Goal: Communication & Community: Connect with others

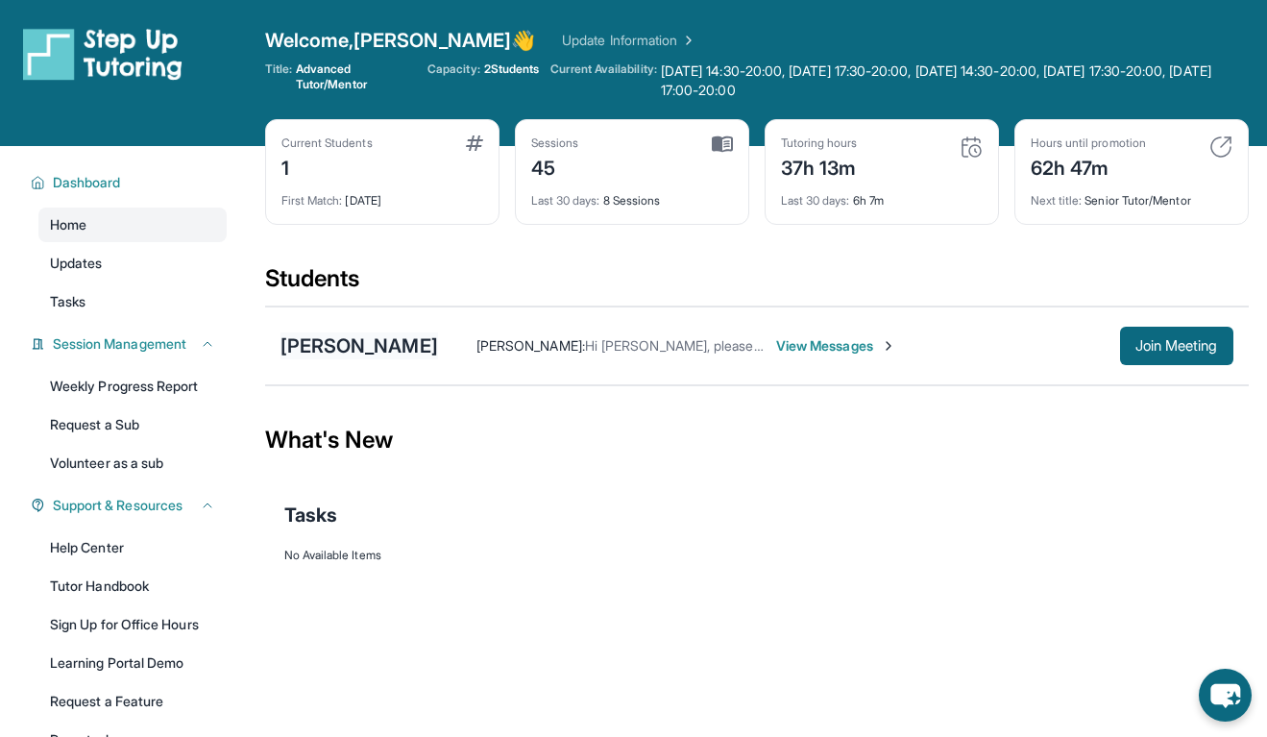
click at [352, 347] on div "[PERSON_NAME]" at bounding box center [358, 345] width 157 height 27
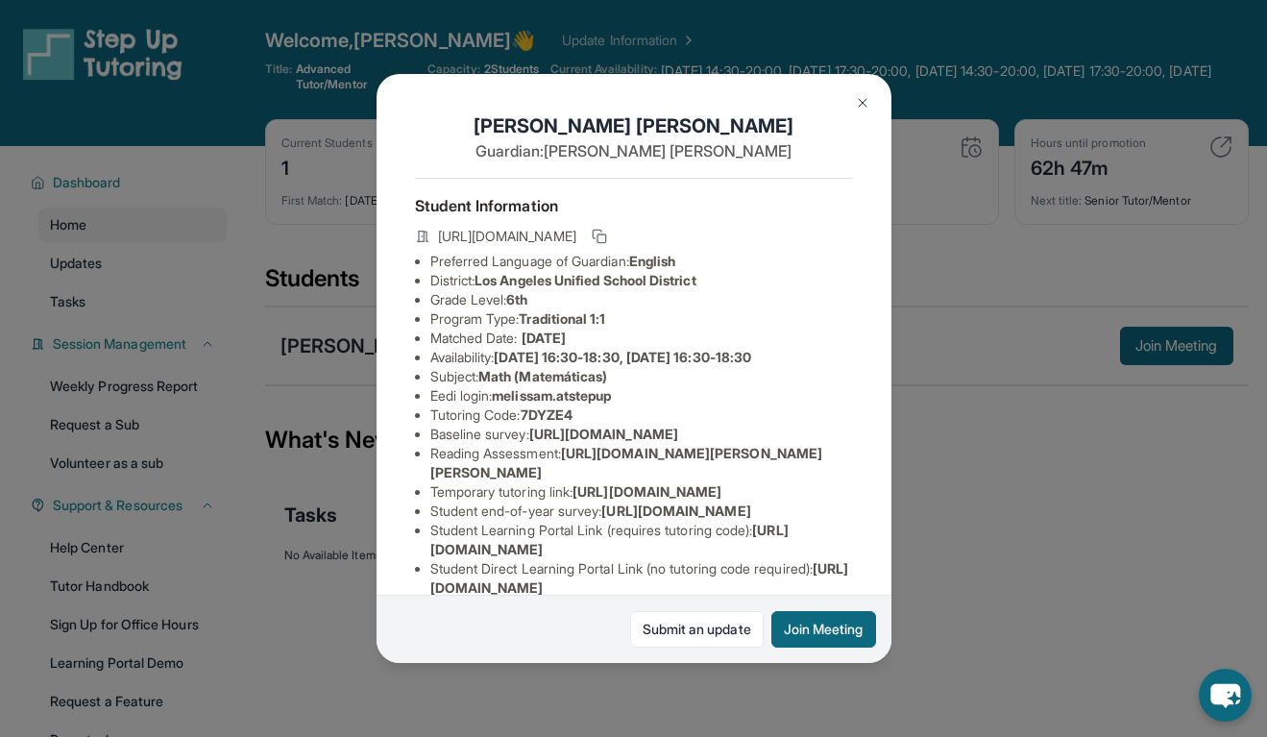
click at [960, 367] on div "[PERSON_NAME] Guardian: [PERSON_NAME] Student Information [URL][DOMAIN_NAME] Pr…" at bounding box center [633, 368] width 1267 height 737
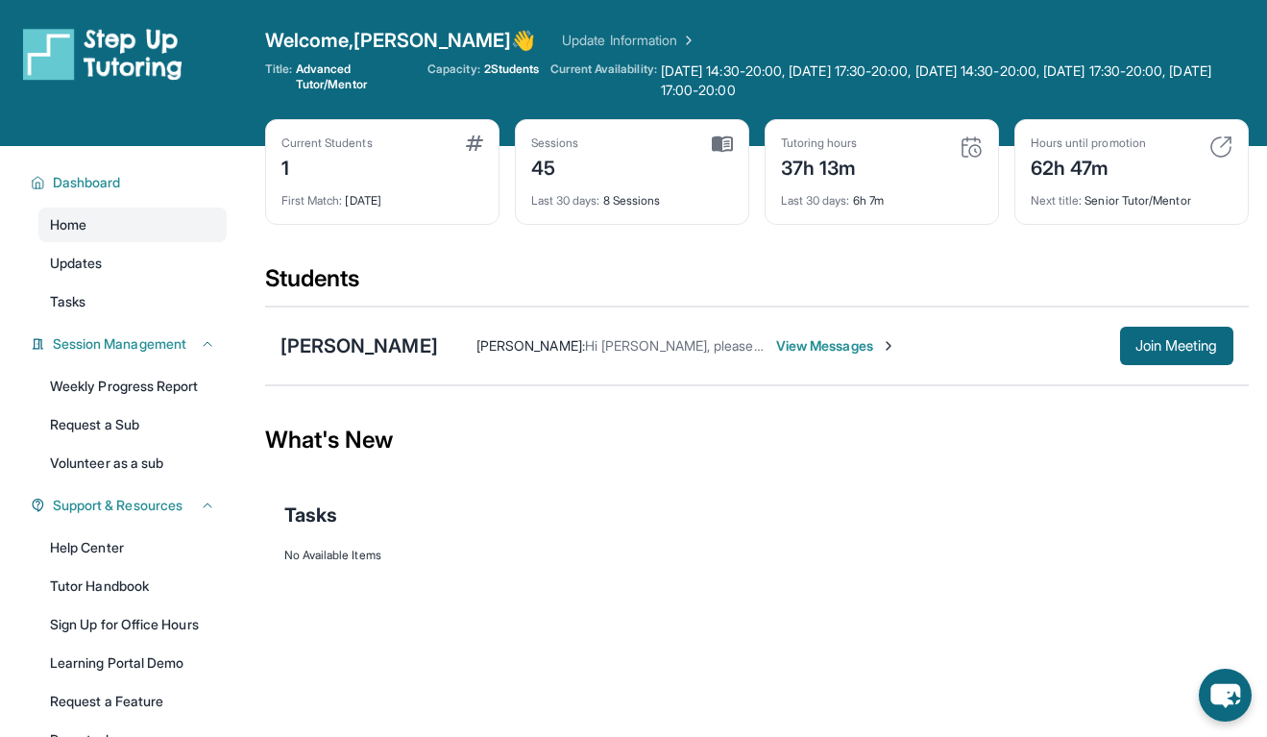
click at [812, 337] on span "View Messages" at bounding box center [836, 345] width 120 height 19
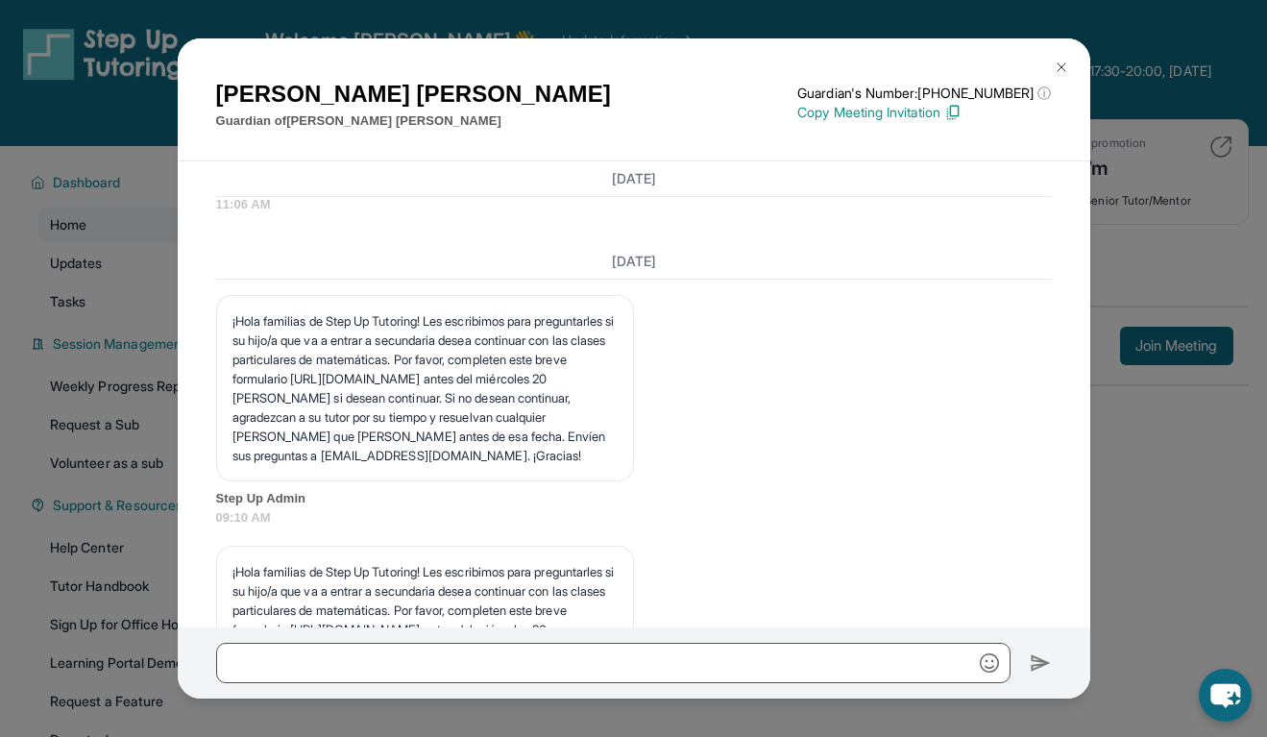
scroll to position [11747, 0]
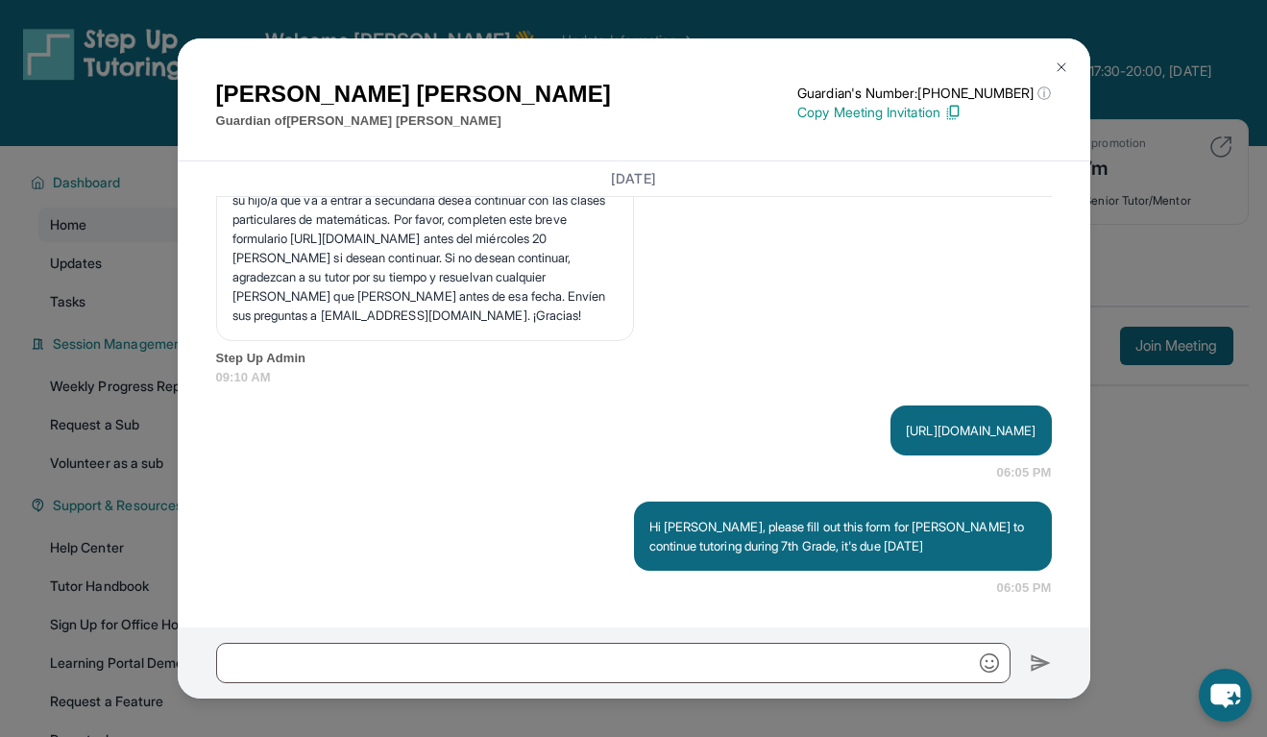
click at [833, 354] on span "Step Up Admin" at bounding box center [633, 358] width 835 height 19
click at [906, 440] on p "[URL][DOMAIN_NAME]" at bounding box center [971, 430] width 130 height 19
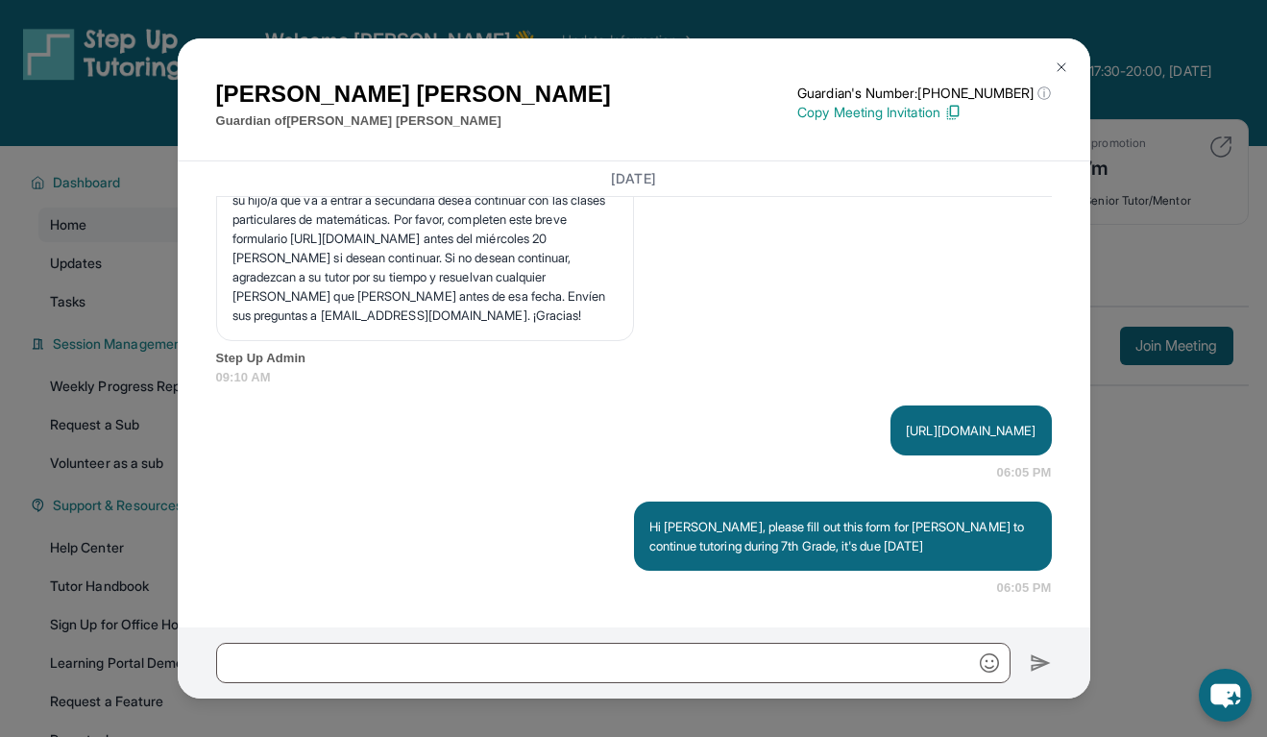
click at [906, 440] on p "[URL][DOMAIN_NAME]" at bounding box center [971, 430] width 130 height 19
click at [837, 387] on span "09:10 AM" at bounding box center [633, 377] width 835 height 19
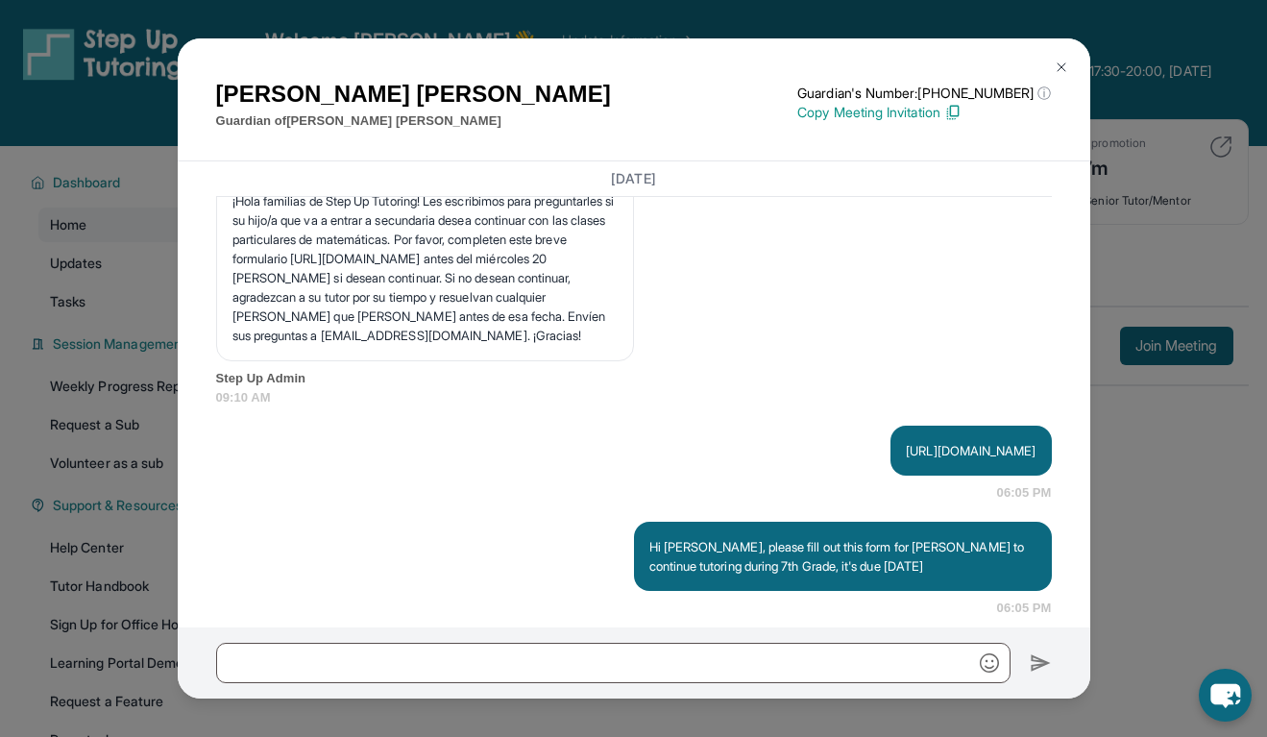
scroll to position [11747, 0]
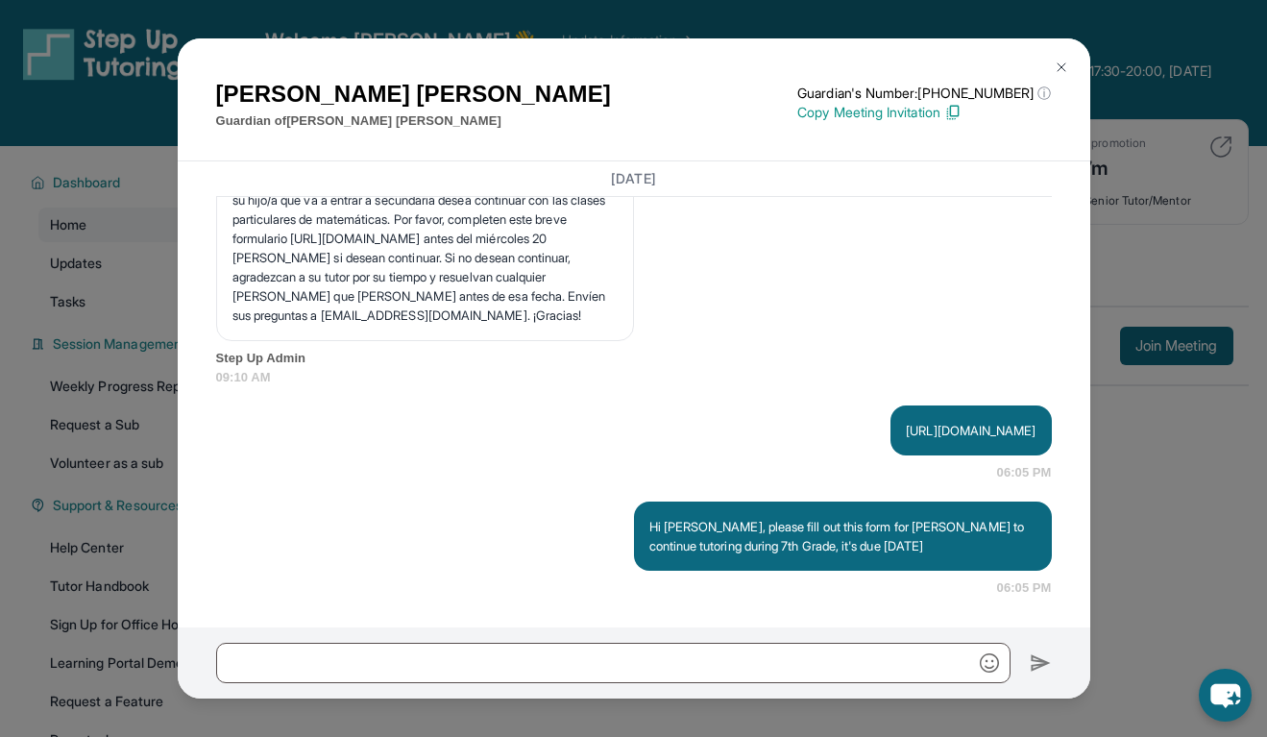
click at [1159, 503] on div "[PERSON_NAME] Guardian of [PERSON_NAME] Guardian's Number: [PHONE_NUMBER] ⓘ Thi…" at bounding box center [633, 368] width 1267 height 737
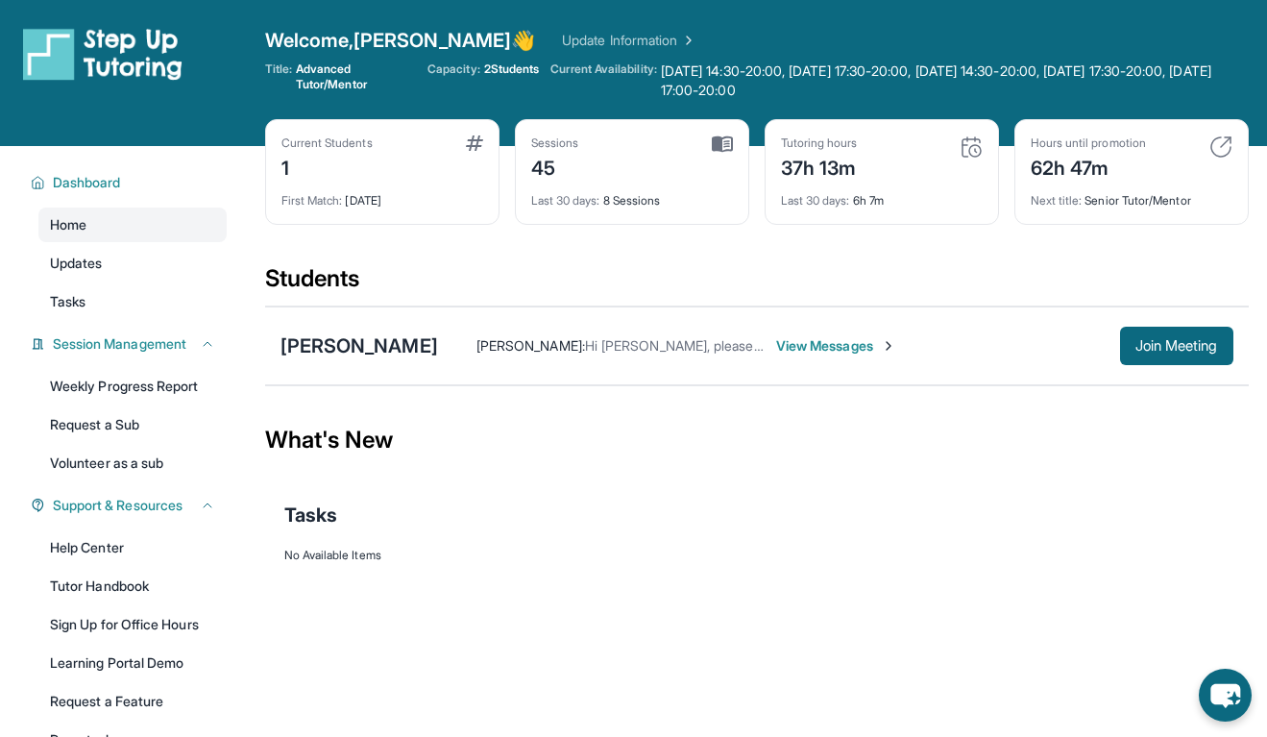
scroll to position [0, 0]
click at [852, 342] on span "View Messages" at bounding box center [836, 345] width 120 height 19
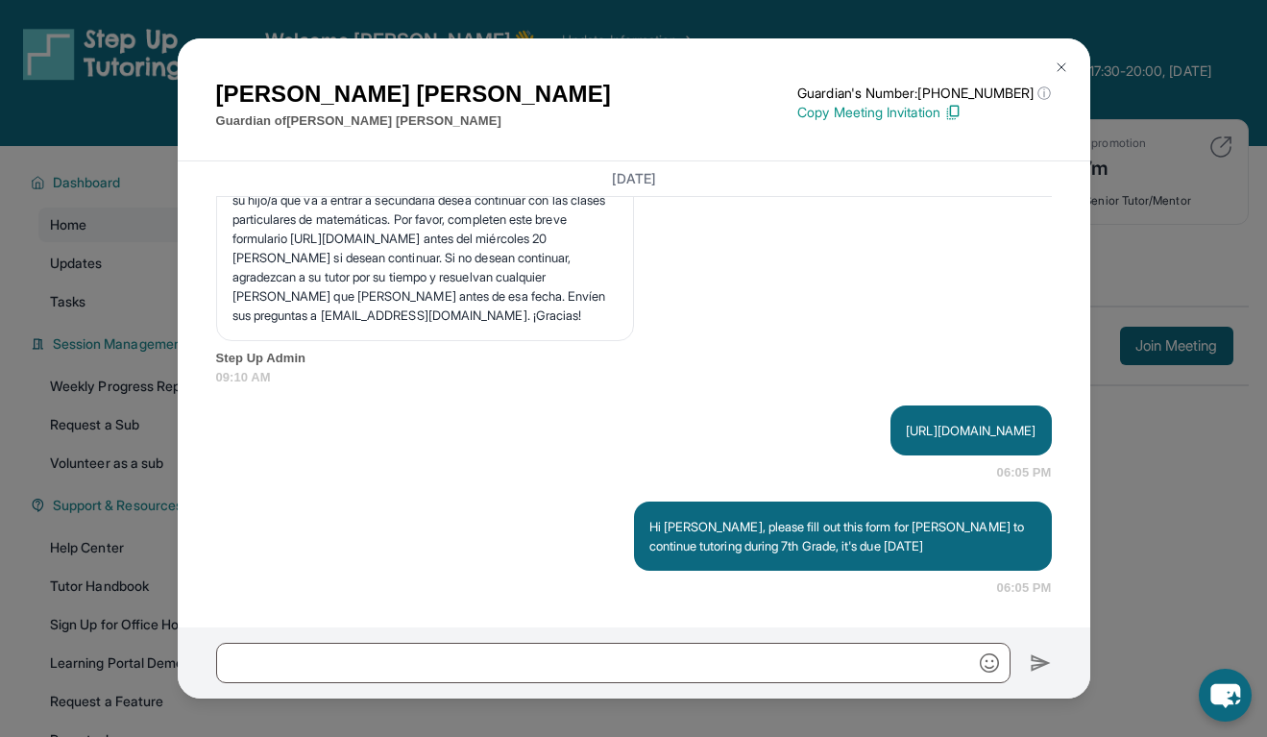
scroll to position [11747, 0]
click at [1168, 580] on div "[PERSON_NAME] Guardian of [PERSON_NAME] Guardian's Number: [PHONE_NUMBER] ⓘ Thi…" at bounding box center [633, 368] width 1267 height 737
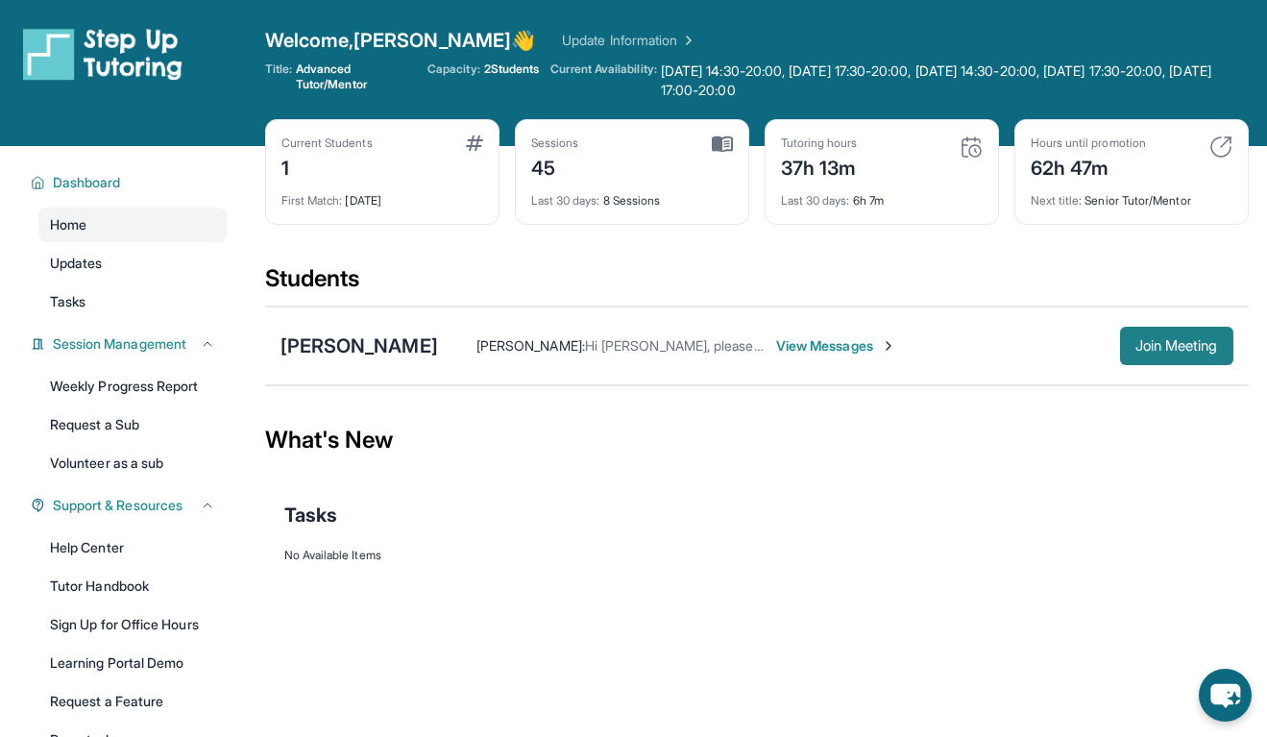
click at [1209, 357] on button "Join Meeting" at bounding box center [1176, 345] width 113 height 38
